Goal: Task Accomplishment & Management: Use online tool/utility

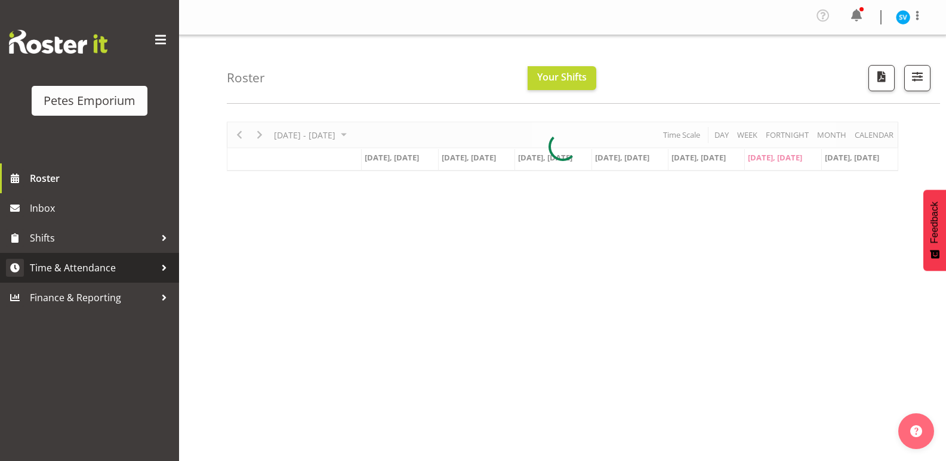
click at [104, 262] on span "Time & Attendance" at bounding box center [92, 268] width 125 height 18
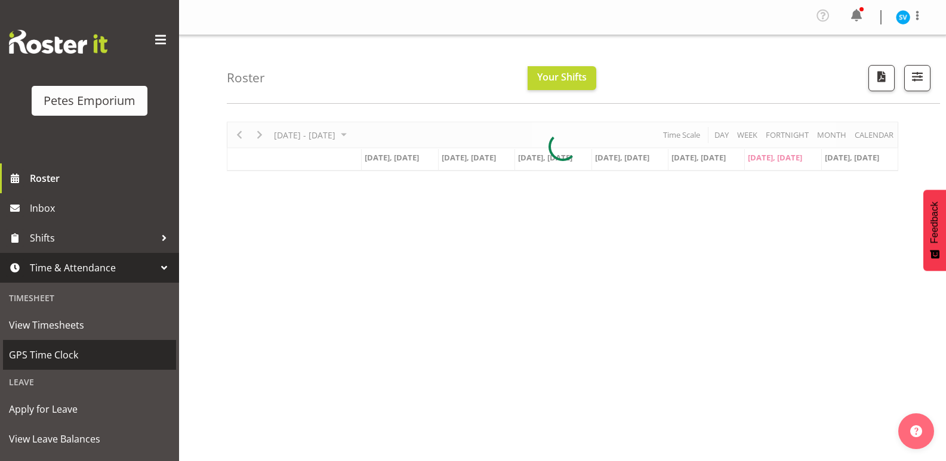
click at [95, 353] on span "GPS Time Clock" at bounding box center [89, 355] width 161 height 18
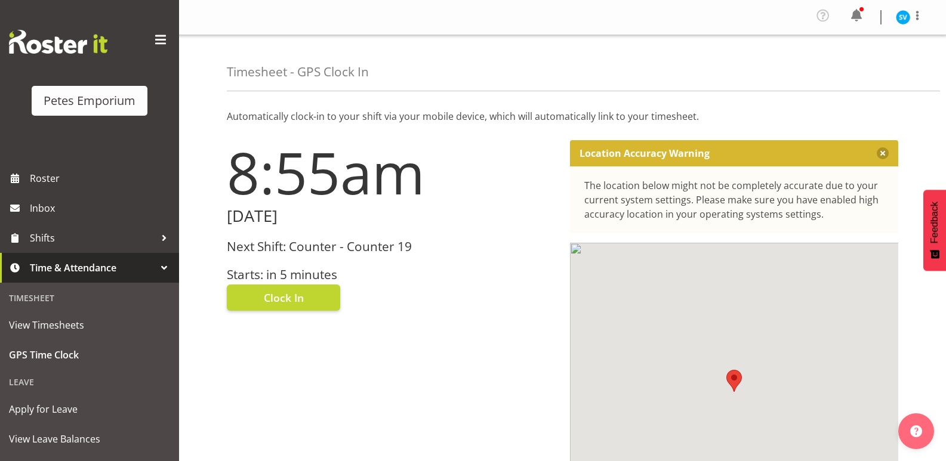
click at [285, 264] on div "Next Shift: Counter - Counter 19 Starts: in 5 minutes" at bounding box center [391, 261] width 329 height 42
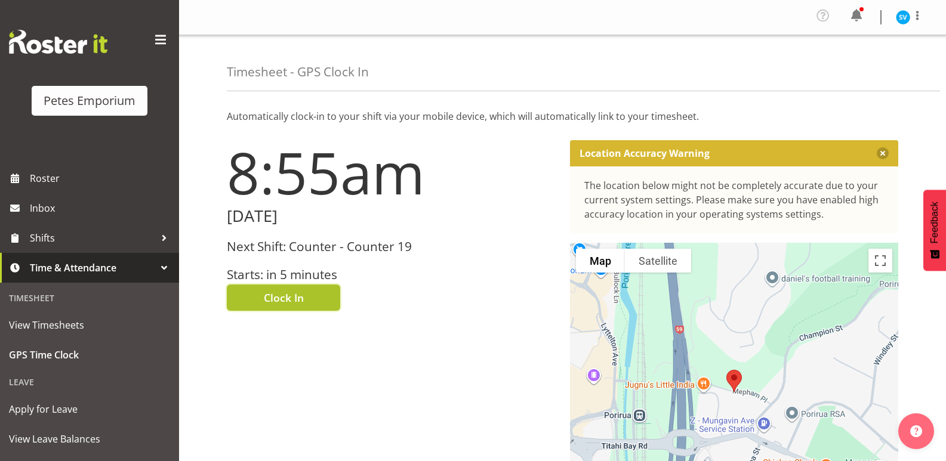
click at [309, 295] on button "Clock In" at bounding box center [283, 298] width 113 height 26
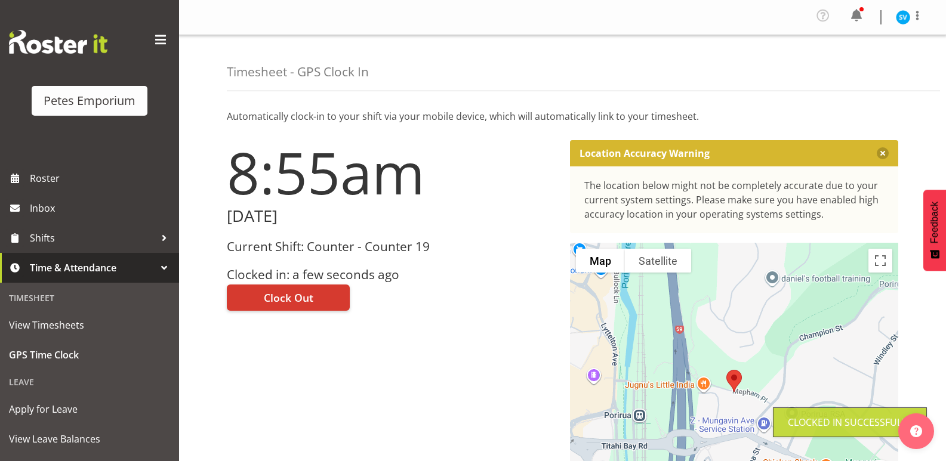
click at [898, 19] on img at bounding box center [902, 17] width 14 height 14
click at [863, 72] on link "Log Out" at bounding box center [867, 65] width 115 height 21
